Goal: Navigation & Orientation: Find specific page/section

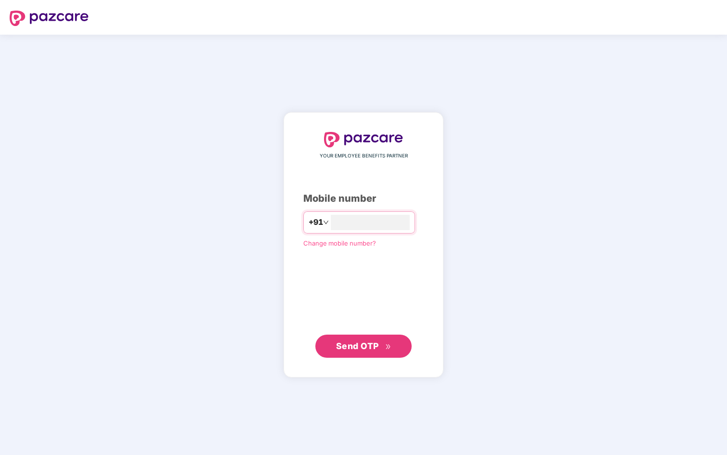
type input "**********"
click at [367, 345] on span "Send OTP" at bounding box center [357, 346] width 43 height 10
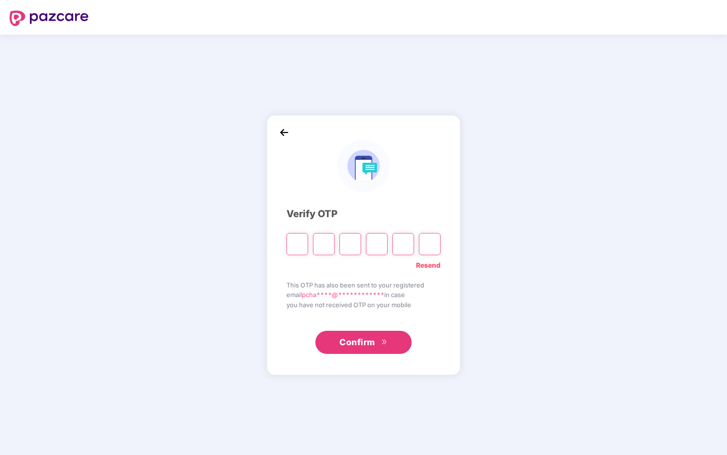
type input "*"
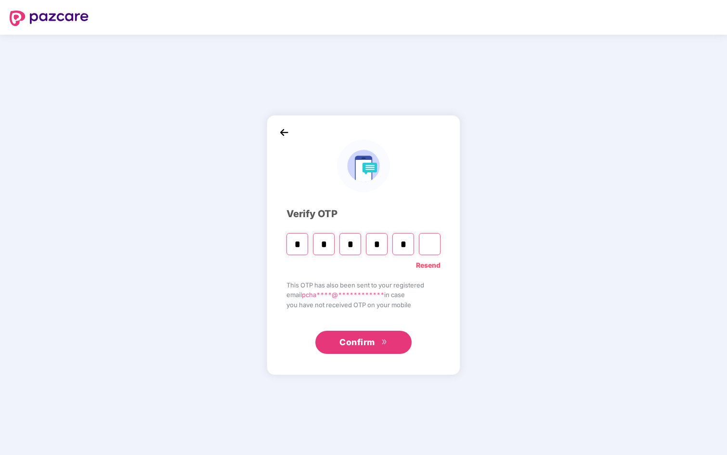
type input "*"
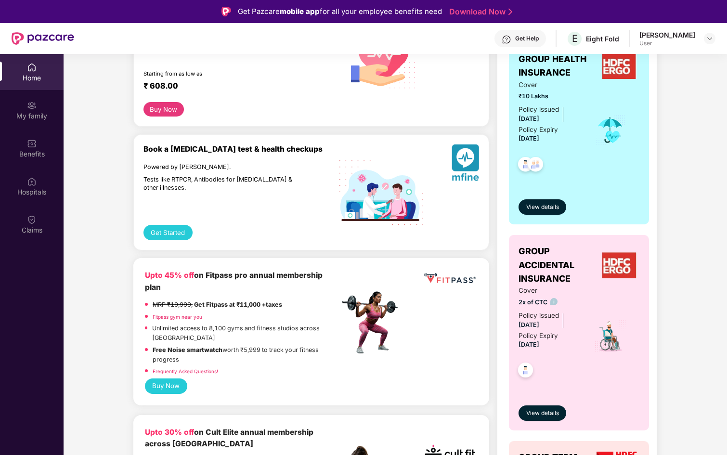
scroll to position [177, 0]
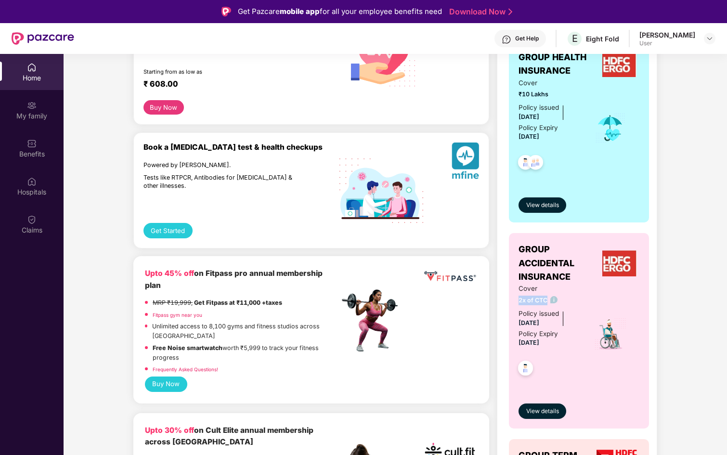
drag, startPoint x: 518, startPoint y: 299, endPoint x: 547, endPoint y: 302, distance: 28.6
click at [547, 302] on span "2x of CTC" at bounding box center [549, 301] width 63 height 10
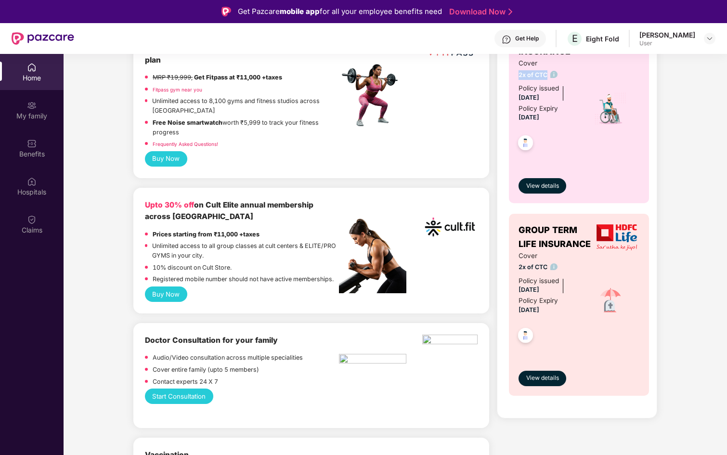
scroll to position [412, 0]
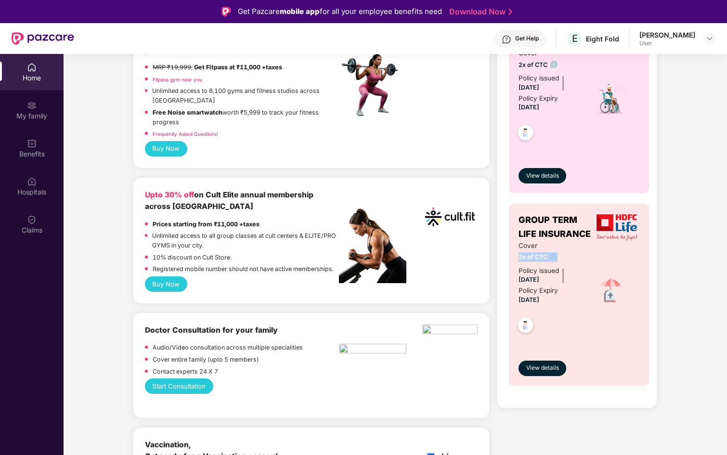
drag, startPoint x: 518, startPoint y: 258, endPoint x: 557, endPoint y: 262, distance: 39.7
click at [557, 262] on div "Cover 2x of CTC Policy issued [DATE] Policy Expiry [DATE]" at bounding box center [549, 291] width 63 height 101
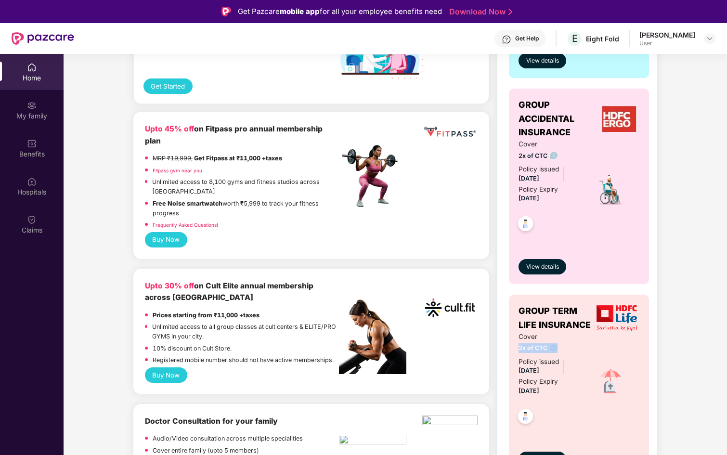
scroll to position [0, 0]
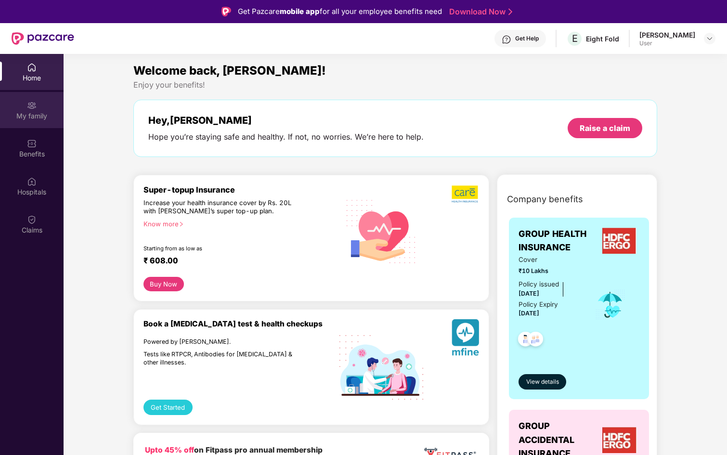
click at [32, 102] on img at bounding box center [32, 106] width 10 height 10
